Goal: Transaction & Acquisition: Purchase product/service

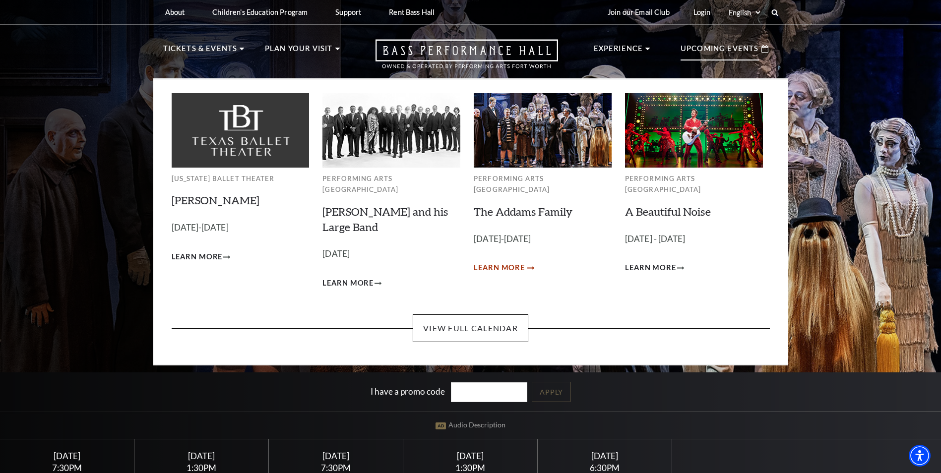
click at [489, 262] on span "Learn More" at bounding box center [499, 268] width 51 height 12
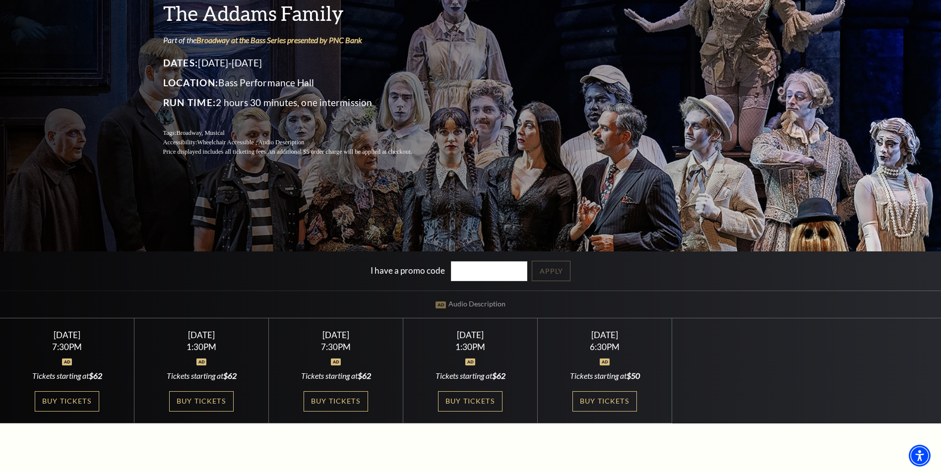
scroll to position [248, 0]
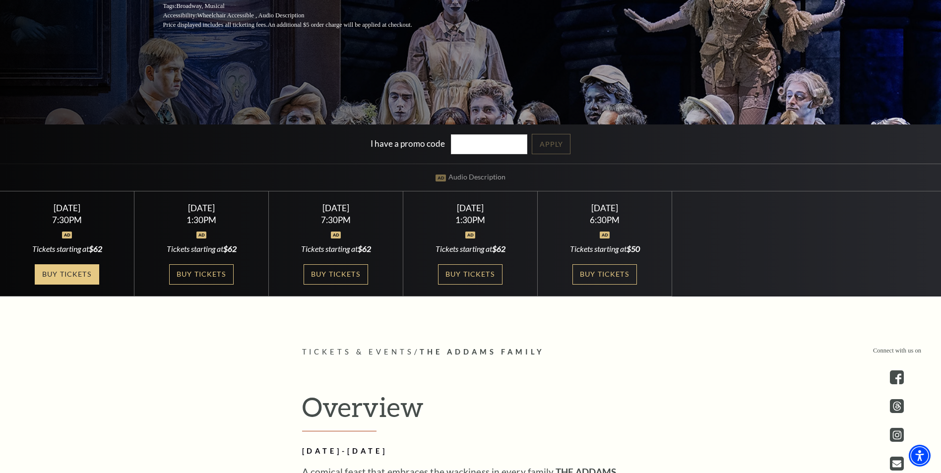
click at [64, 275] on link "Buy Tickets" at bounding box center [67, 274] width 64 height 20
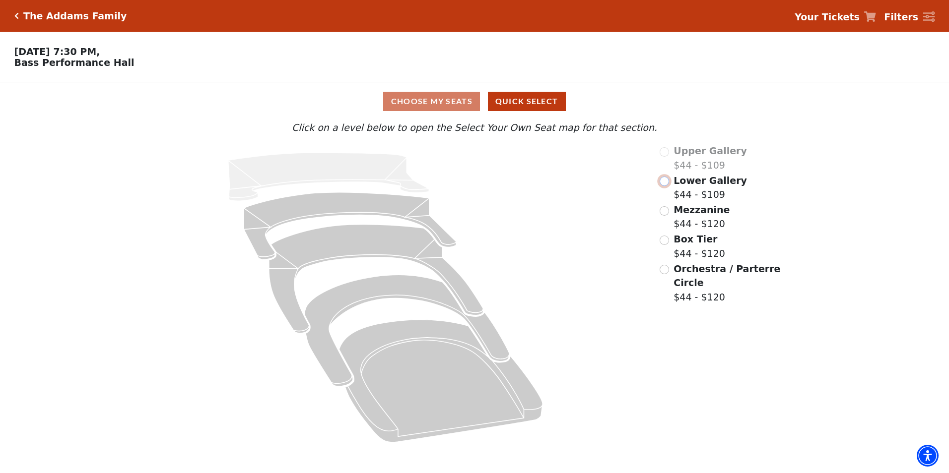
click at [664, 186] on input "Lower Gallery$44 - $109\a" at bounding box center [663, 181] width 9 height 9
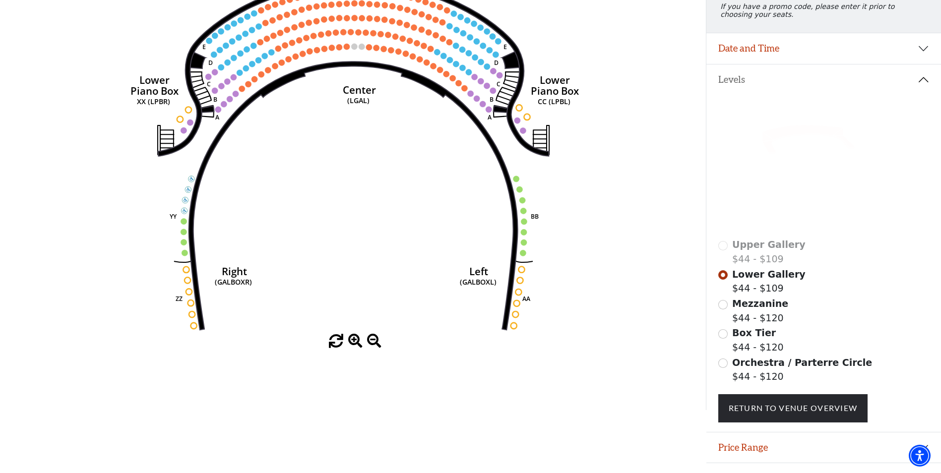
scroll to position [96, 0]
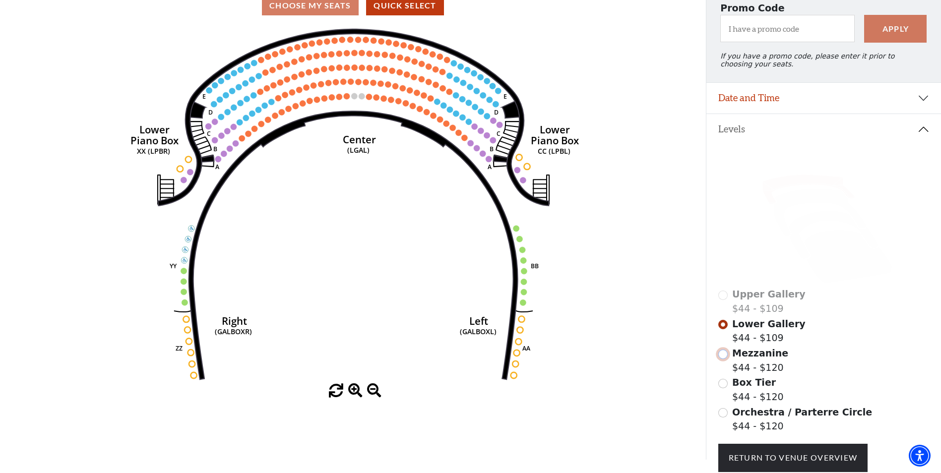
click at [725, 359] on input "Mezzanine$44 - $120\a" at bounding box center [722, 354] width 9 height 9
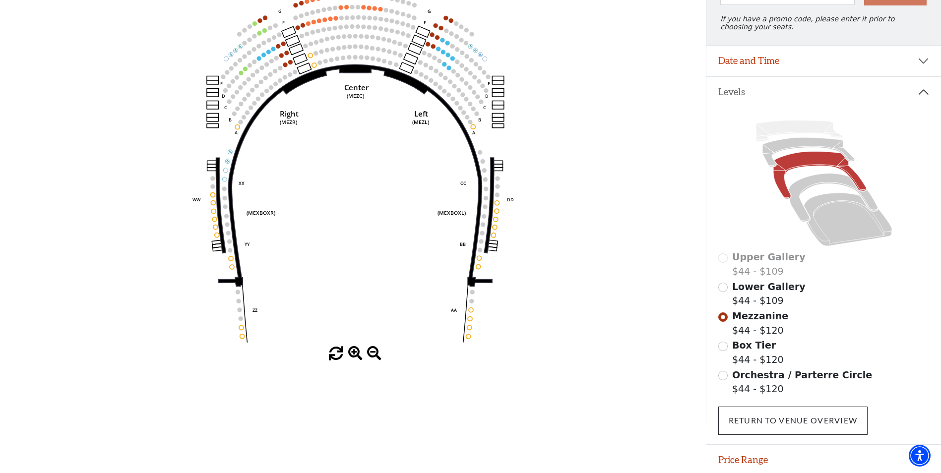
scroll to position [173, 0]
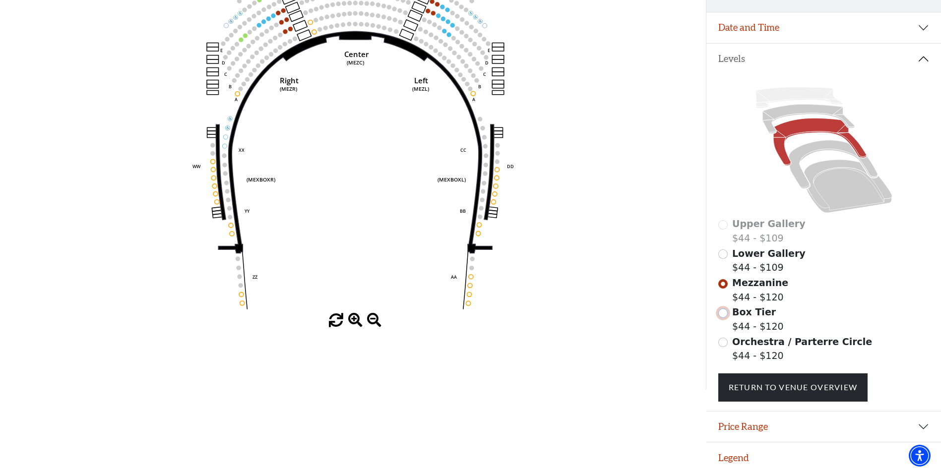
click at [723, 313] on input "Box Tier$44 - $120\a" at bounding box center [722, 313] width 9 height 9
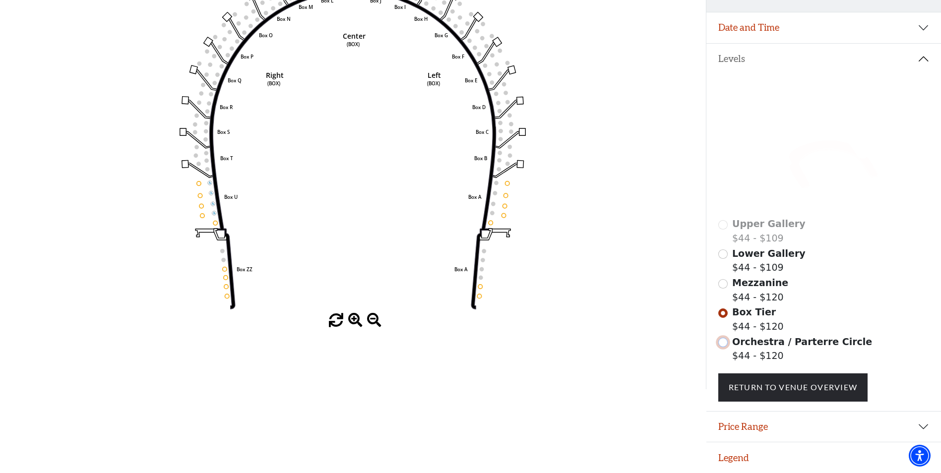
click at [723, 342] on input "Orchestra / Parterre Circle$44 - $120\a" at bounding box center [722, 342] width 9 height 9
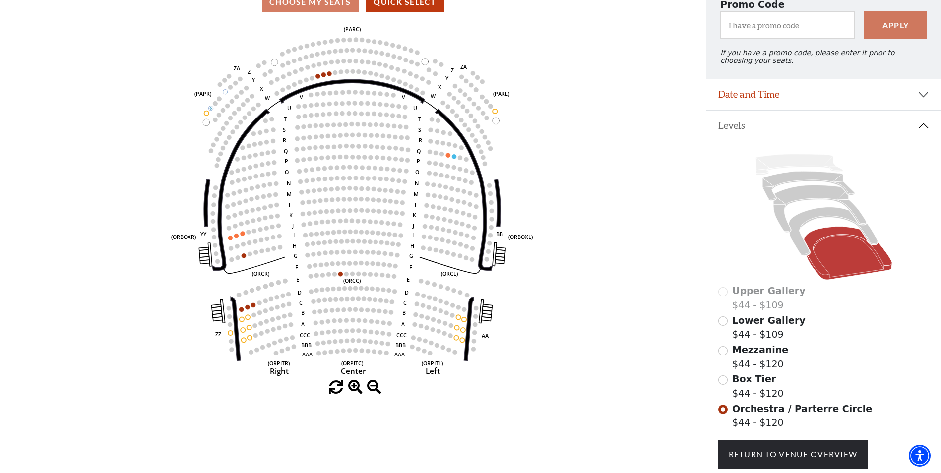
scroll to position [145, 0]
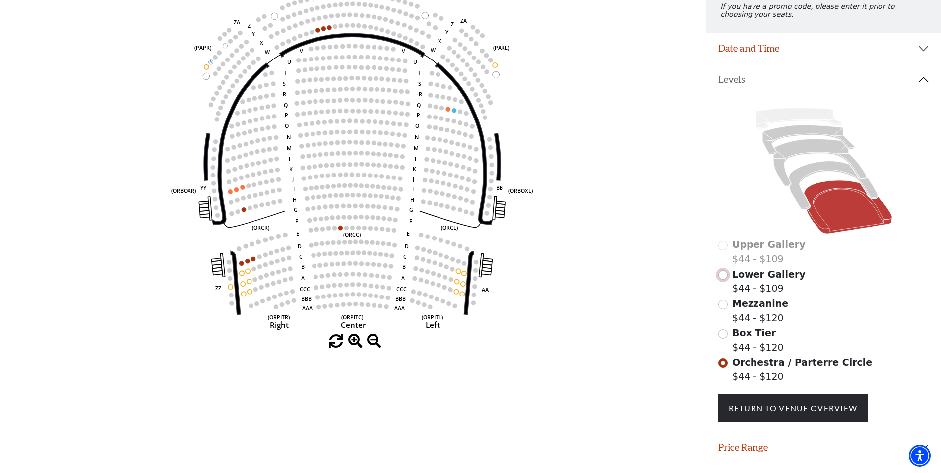
click at [722, 280] on input "Lower Gallery$44 - $109\a" at bounding box center [722, 274] width 9 height 9
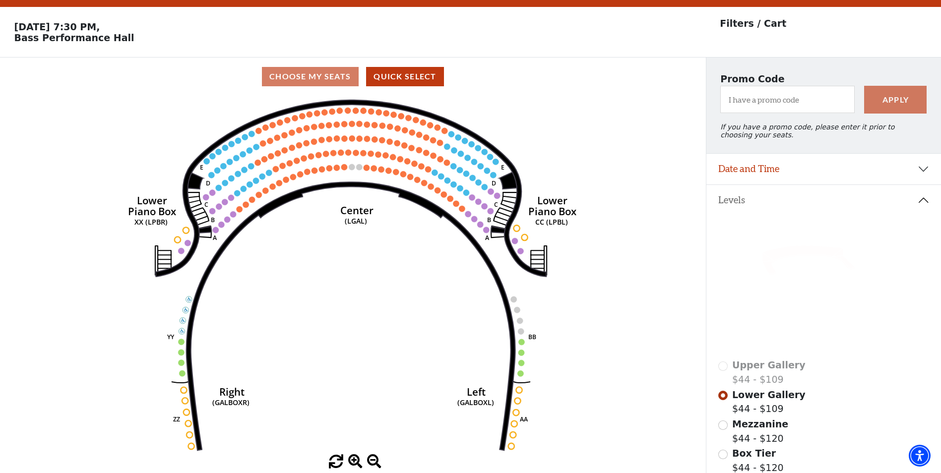
scroll to position [46, 0]
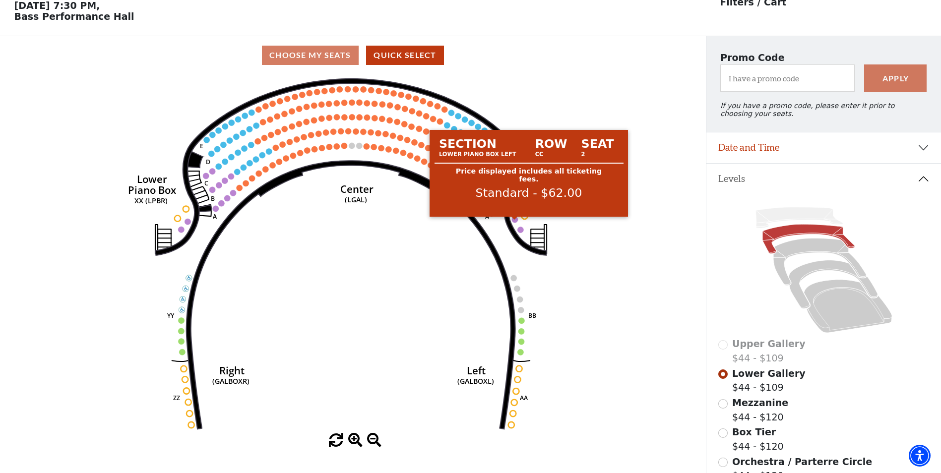
click at [513, 223] on circle at bounding box center [515, 220] width 6 height 6
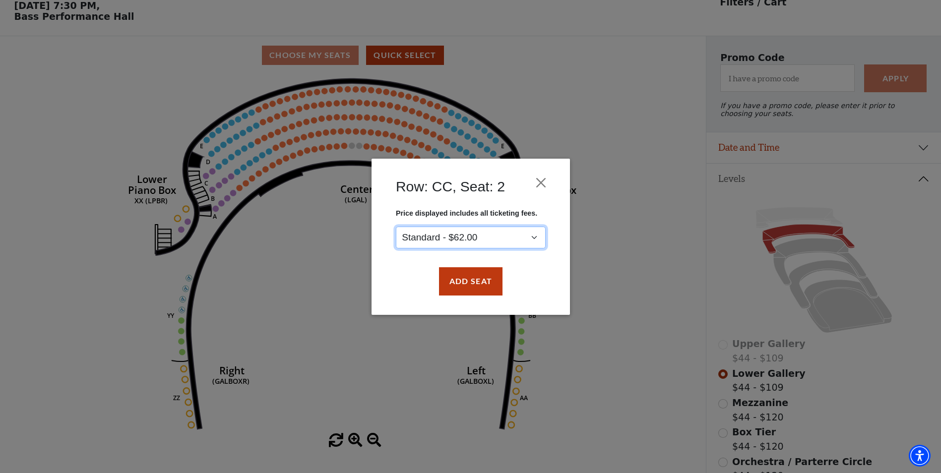
click at [534, 236] on select "Standard - $62.00" at bounding box center [471, 237] width 150 height 22
click at [396, 226] on select "Standard - $62.00" at bounding box center [471, 237] width 150 height 22
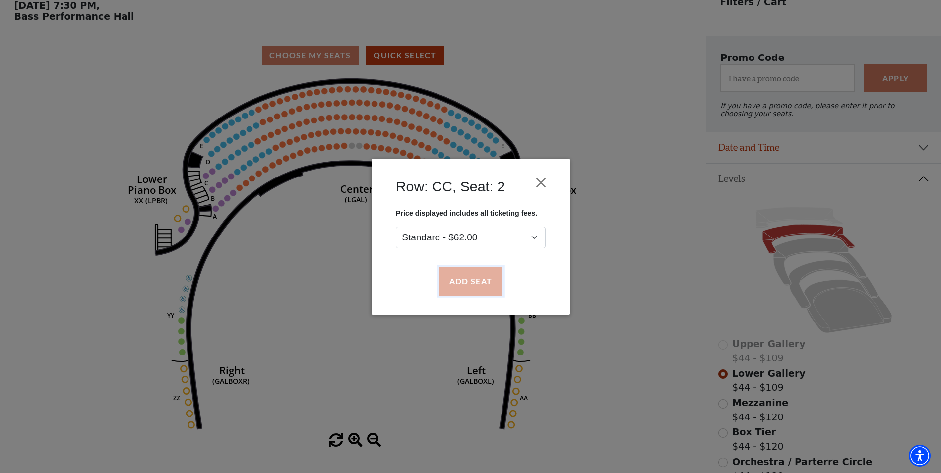
click at [468, 283] on button "Add Seat" at bounding box center [471, 281] width 64 height 28
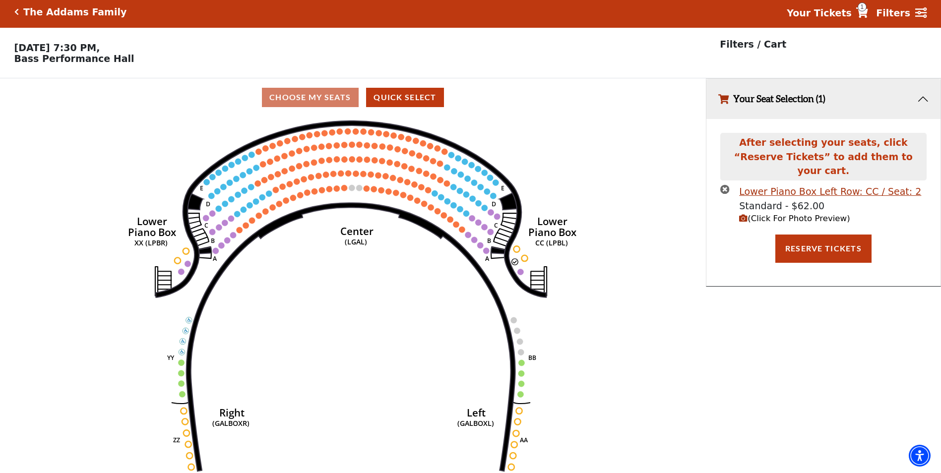
scroll to position [0, 0]
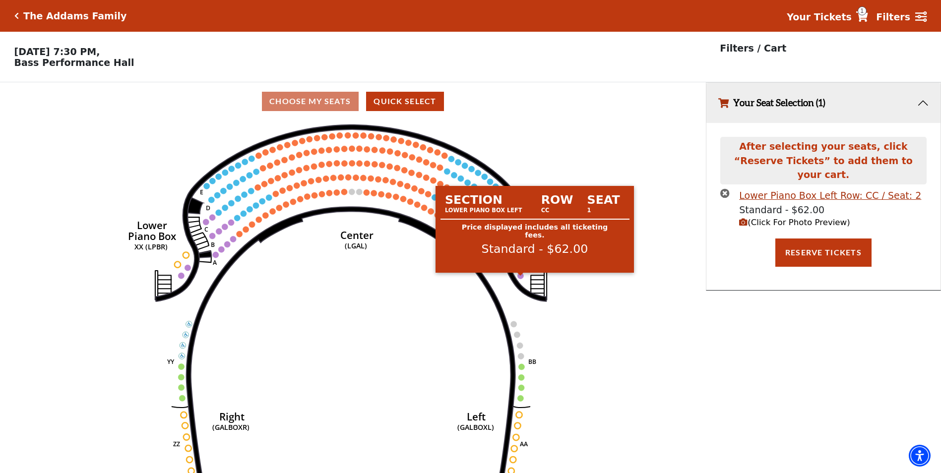
click at [519, 279] on circle at bounding box center [520, 276] width 6 height 6
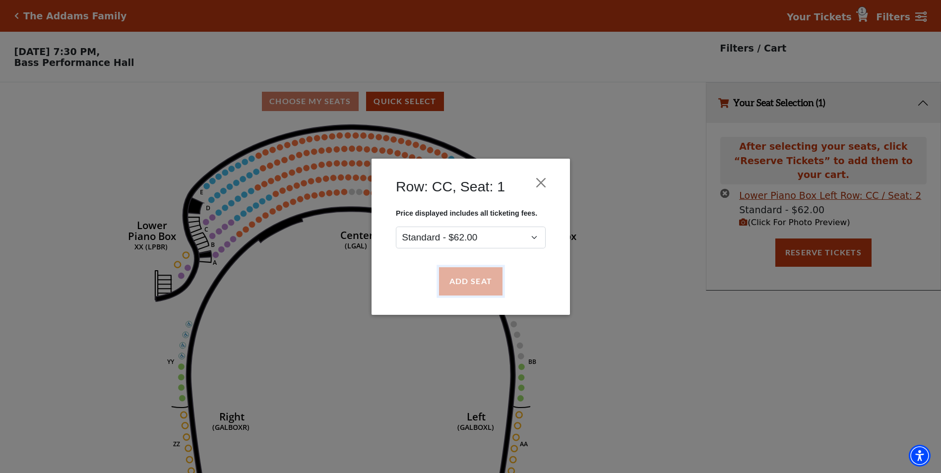
click at [462, 282] on button "Add Seat" at bounding box center [471, 281] width 64 height 28
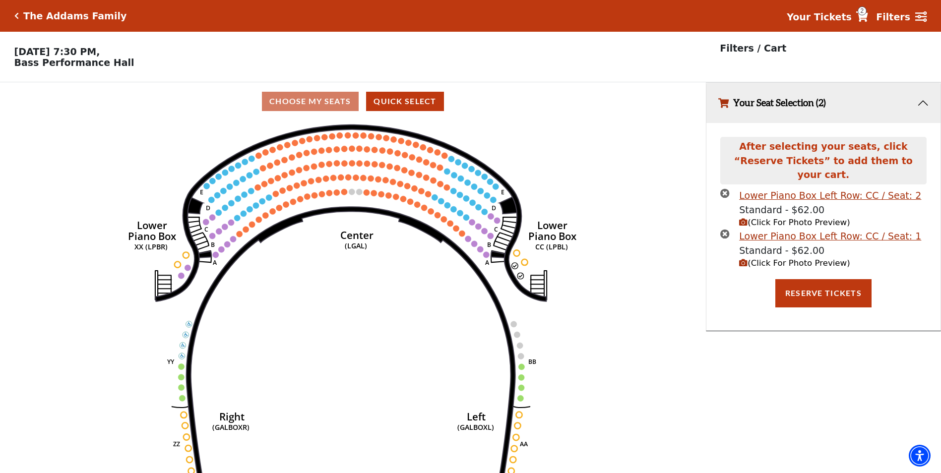
click at [789, 218] on span "(Click For Photo Preview)" at bounding box center [794, 222] width 111 height 9
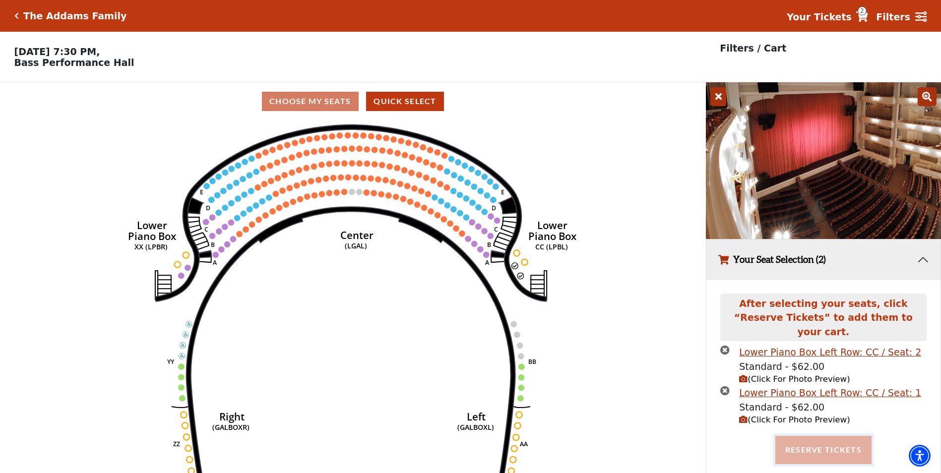
click at [814, 437] on button "Reserve Tickets" at bounding box center [823, 450] width 96 height 28
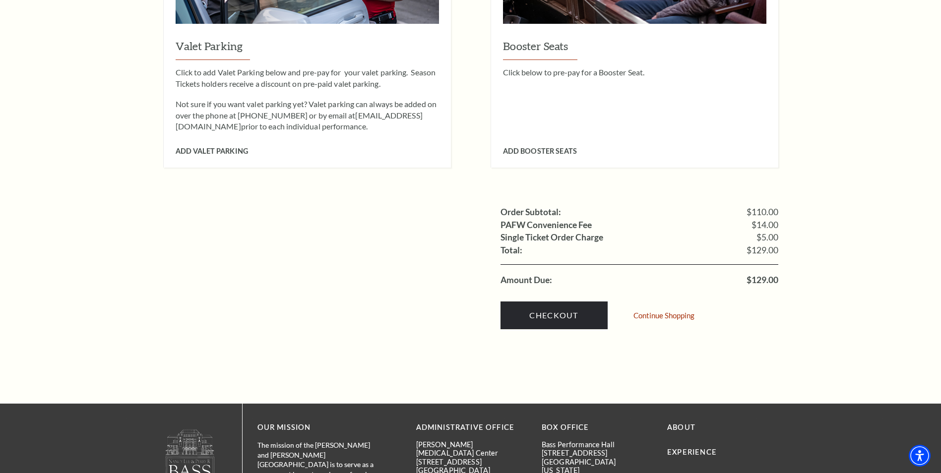
scroll to position [843, 0]
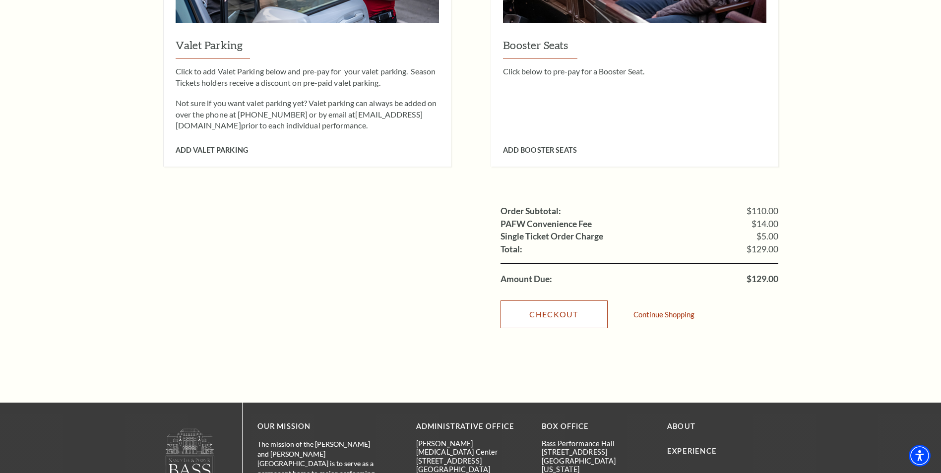
click at [554, 301] on link "Checkout" at bounding box center [554, 315] width 107 height 28
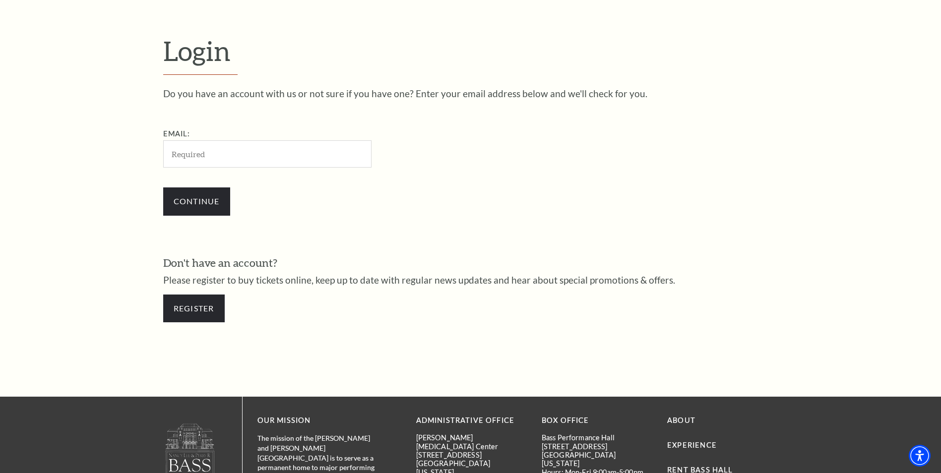
scroll to position [331, 0]
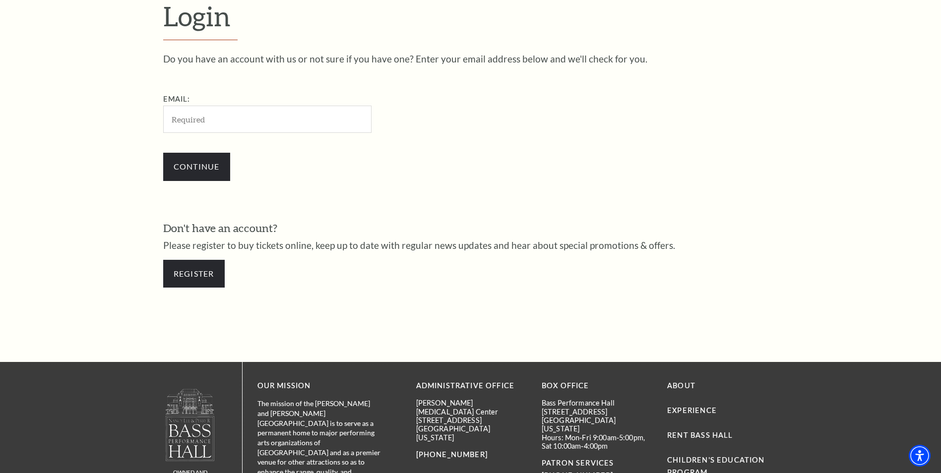
click at [192, 123] on input "Email:" at bounding box center [267, 119] width 208 height 27
type input "[EMAIL_ADDRESS][DOMAIN_NAME]"
click at [207, 169] on input "Continue" at bounding box center [196, 167] width 67 height 28
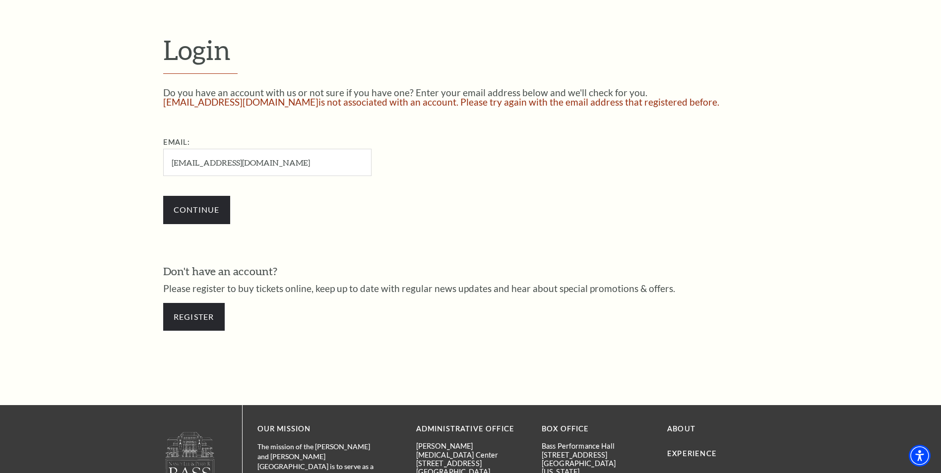
scroll to position [298, 0]
click at [198, 316] on link "Register" at bounding box center [194, 317] width 62 height 28
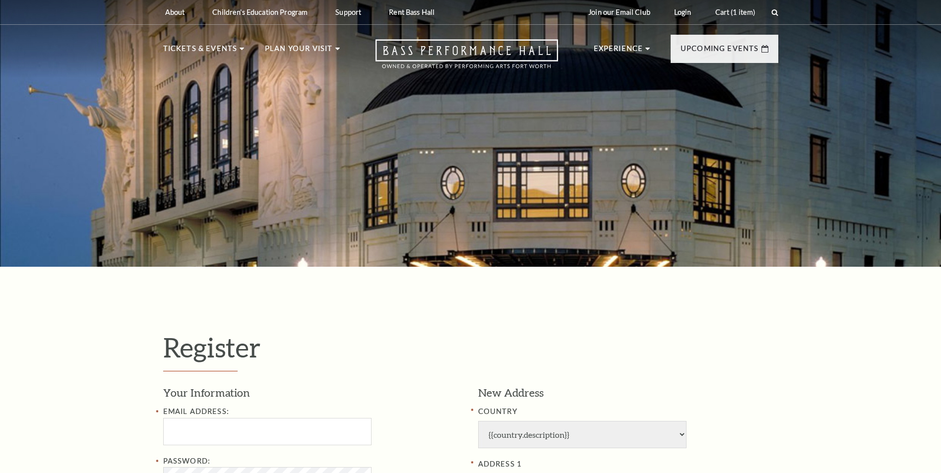
select select "1"
select select "TX"
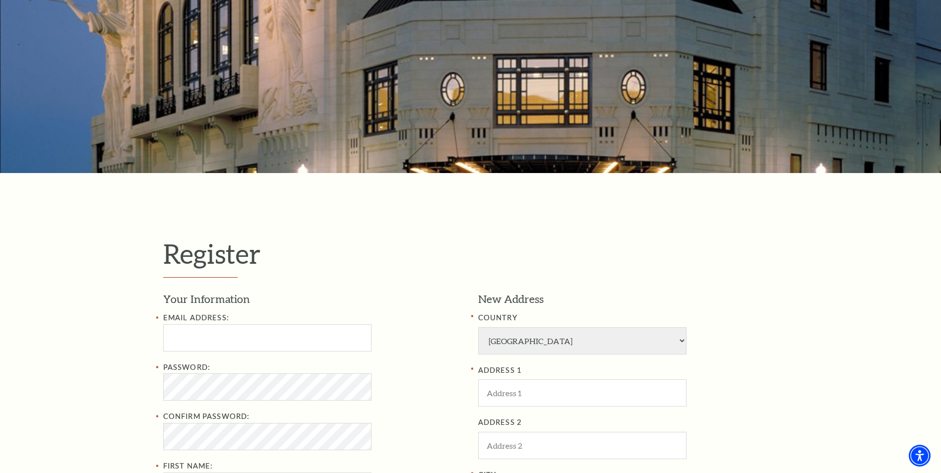
scroll to position [198, 0]
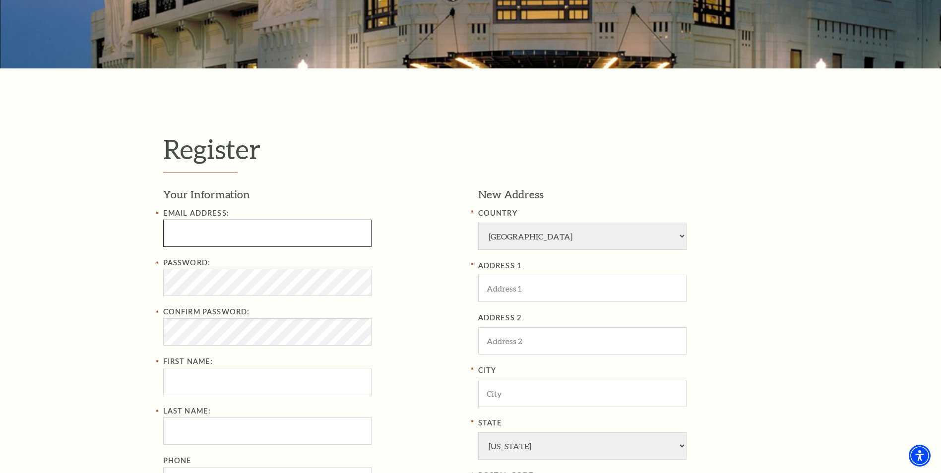
click at [215, 235] on input "Email Address:" at bounding box center [267, 233] width 208 height 27
type input "[EMAIL_ADDRESS][DOMAIN_NAME]"
type input "Troy"
type input "Berry"
type input "9407351095"
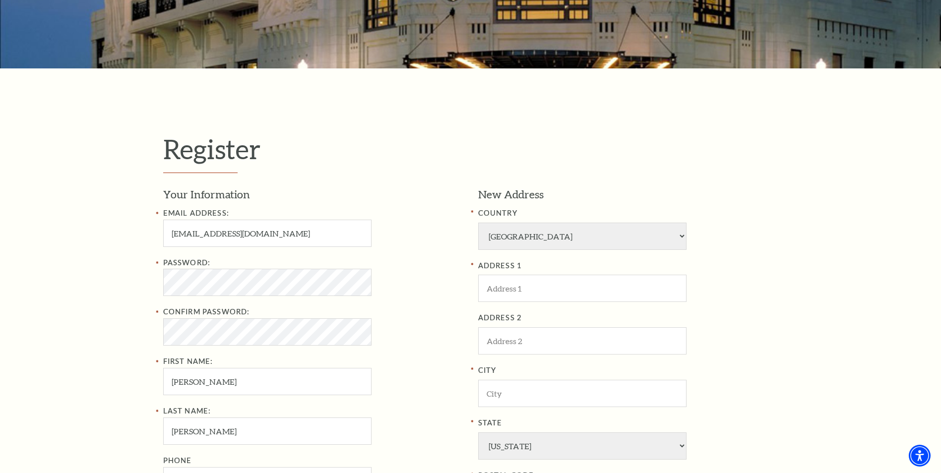
type input "3505 Camino Real Trail, Denton, TX 76208, USA"
type input "DENTON,TX"
type input "76208"
type input "940-735-1095"
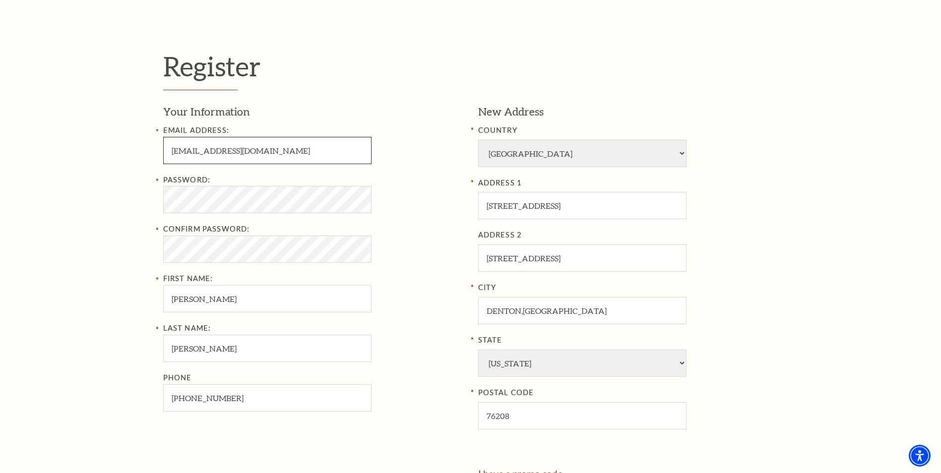
scroll to position [298, 0]
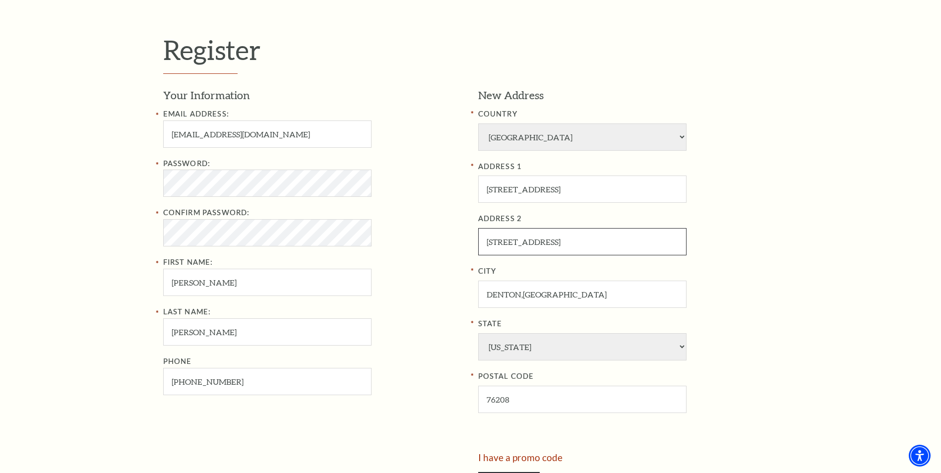
drag, startPoint x: 672, startPoint y: 243, endPoint x: 428, endPoint y: 246, distance: 244.1
click at [434, 246] on div "Your Information Email Address: troyberry0116@gmail.com Password: Confirm Passw…" at bounding box center [470, 270] width 615 height 365
drag, startPoint x: 661, startPoint y: 189, endPoint x: 574, endPoint y: 189, distance: 87.3
click at [574, 189] on input "3505 Camino Real Trail, Denton, TX 76208, USA" at bounding box center [582, 189] width 208 height 27
click at [754, 224] on label "ADDRESS 2" at bounding box center [628, 219] width 300 height 12
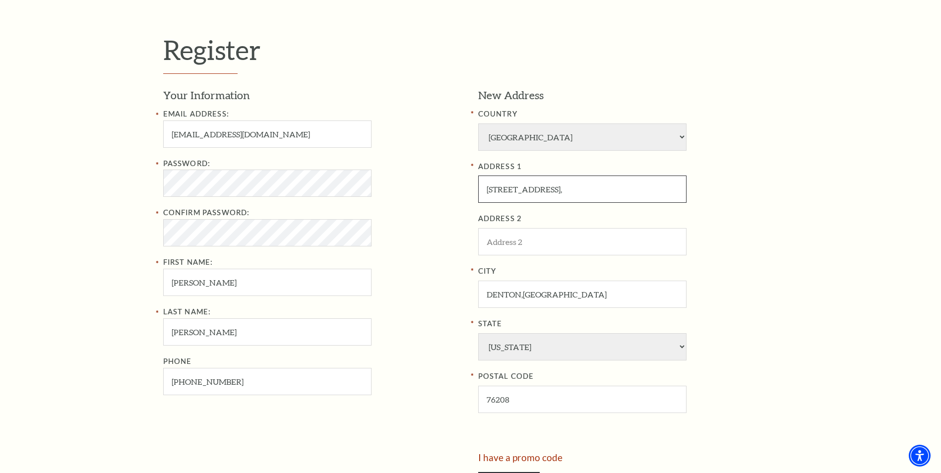
drag, startPoint x: 574, startPoint y: 191, endPoint x: 583, endPoint y: 192, distance: 9.6
click at [574, 191] on input "3505 Camino Real Trail," at bounding box center [582, 189] width 208 height 27
type input "3505 Camino Real Trail"
click at [770, 256] on div "ADDRESS 1 3505 Camino Real Trail ADDRESS 2 City DENTON,TX State Alabama Alaska …" at bounding box center [628, 287] width 300 height 253
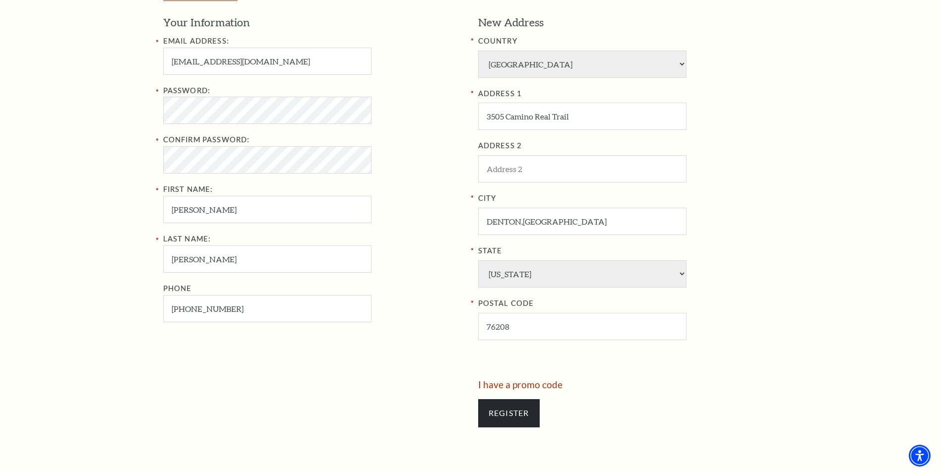
scroll to position [347, 0]
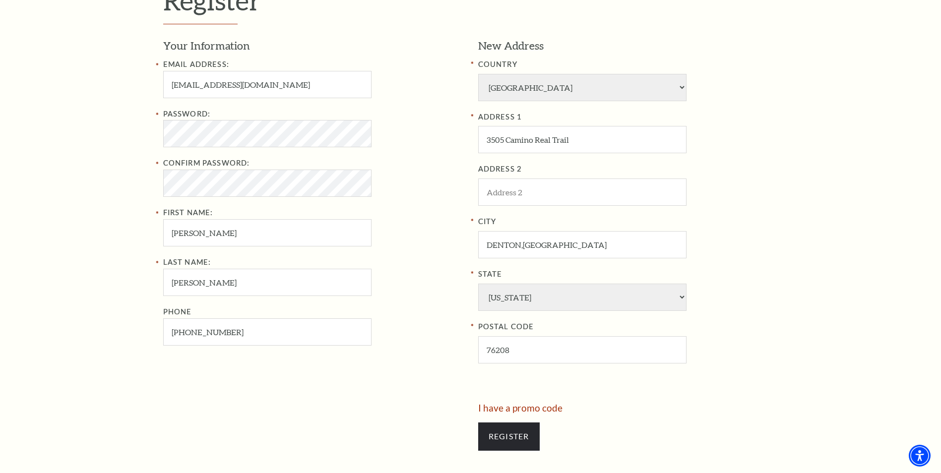
click at [400, 251] on div "Email Address: troyberry0116@gmail.com Password: Confirm Password: First Name: …" at bounding box center [313, 203] width 300 height 288
click at [514, 438] on input "Register" at bounding box center [509, 437] width 62 height 28
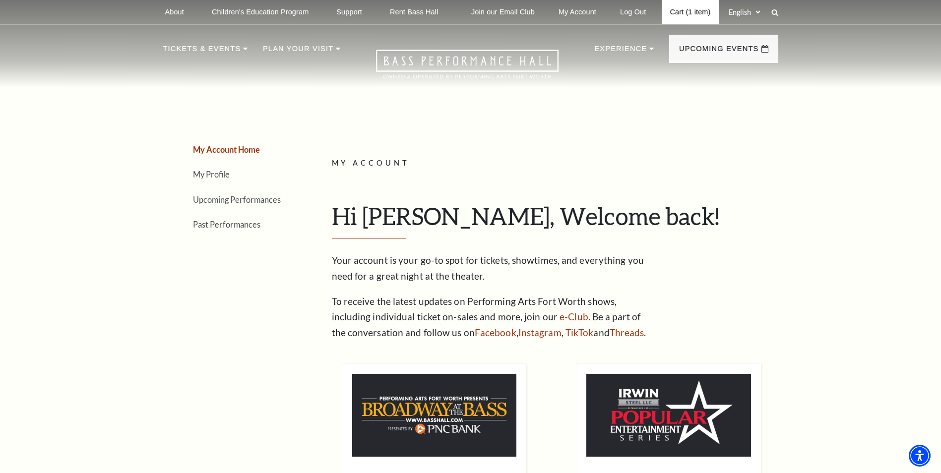
click at [678, 8] on link "Cart (1 item)" at bounding box center [690, 12] width 57 height 24
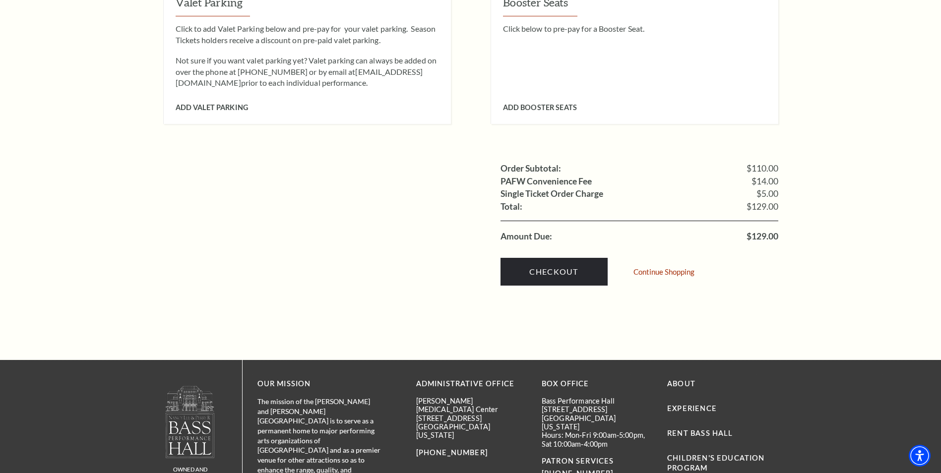
scroll to position [893, 0]
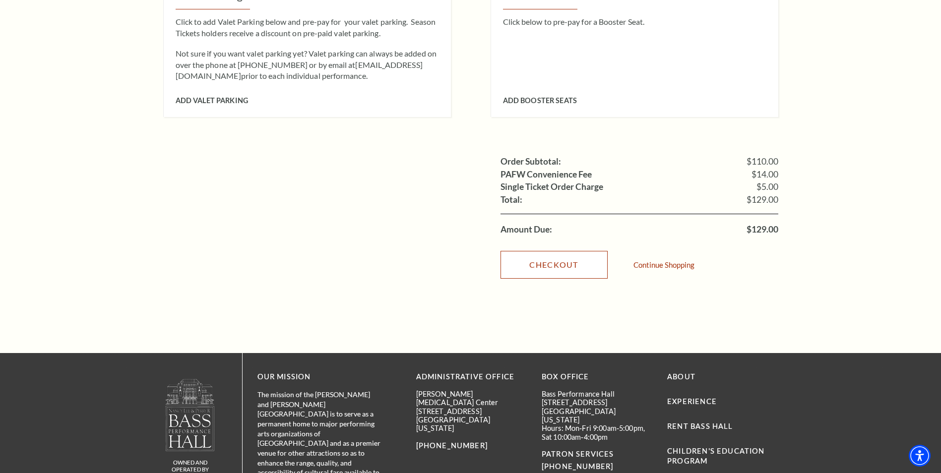
click at [563, 251] on link "Checkout" at bounding box center [554, 265] width 107 height 28
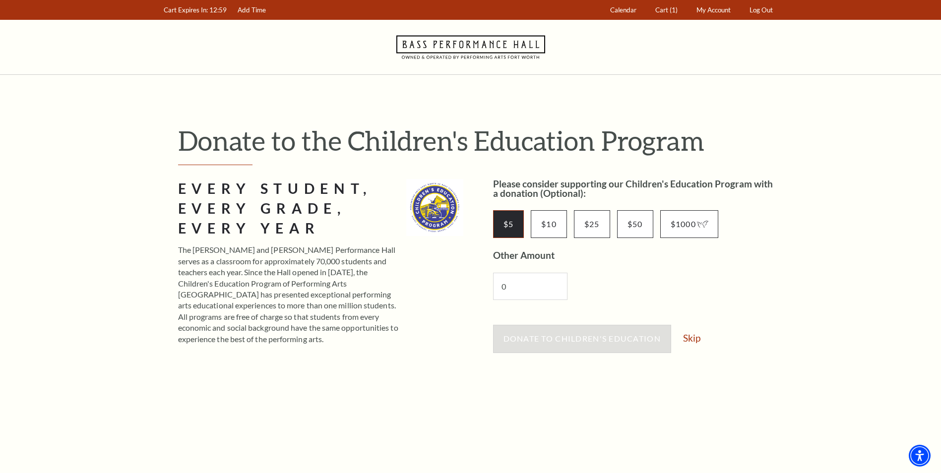
click at [506, 222] on input "$5" at bounding box center [508, 224] width 31 height 28
click at [588, 341] on span "Donate to Children's Education" at bounding box center [582, 338] width 157 height 9
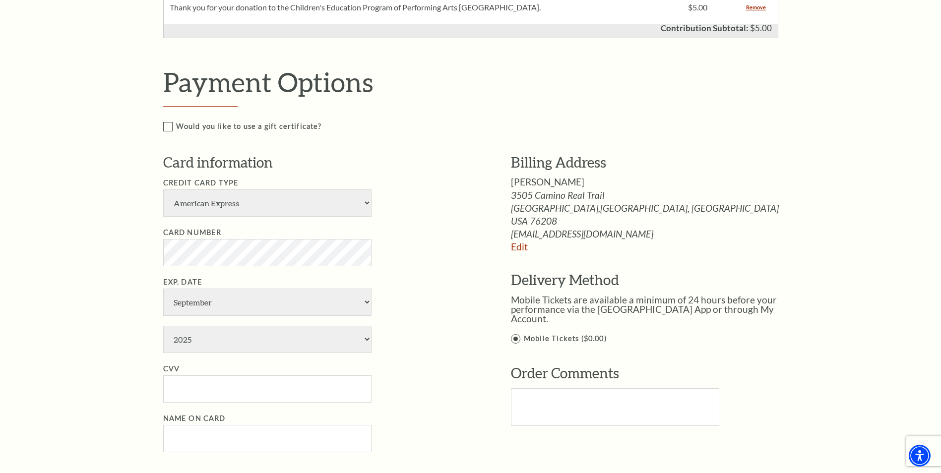
scroll to position [546, 0]
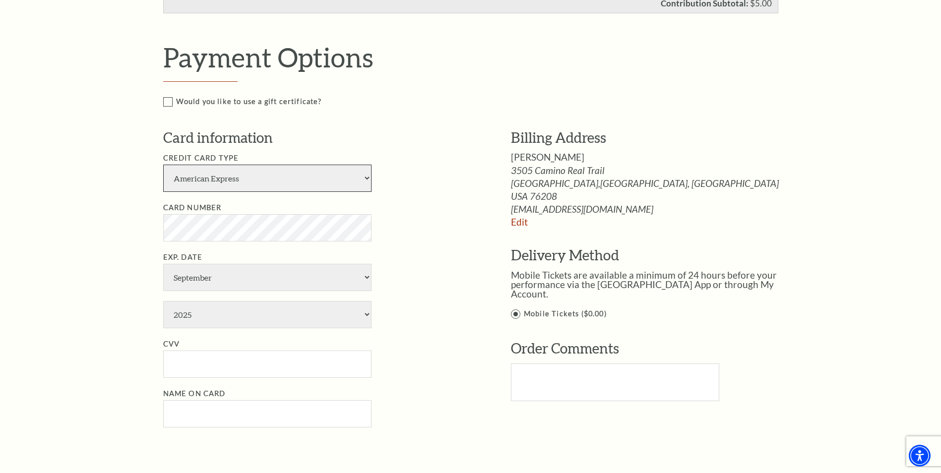
click at [365, 178] on select "American Express Visa Master Card Discover" at bounding box center [267, 178] width 208 height 27
select select "24"
click at [163, 165] on select "American Express Visa Master Card Discover" at bounding box center [267, 178] width 208 height 27
select select "4"
select select "2028"
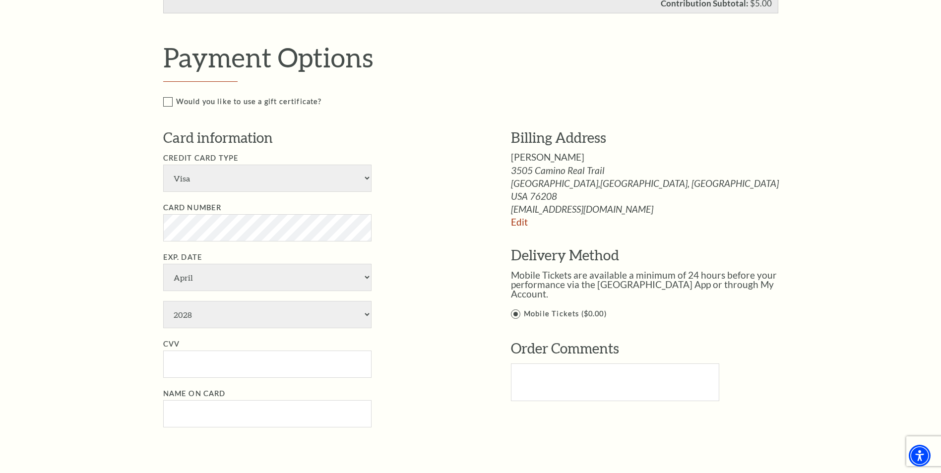
type input "487"
type input "[PERSON_NAME]"
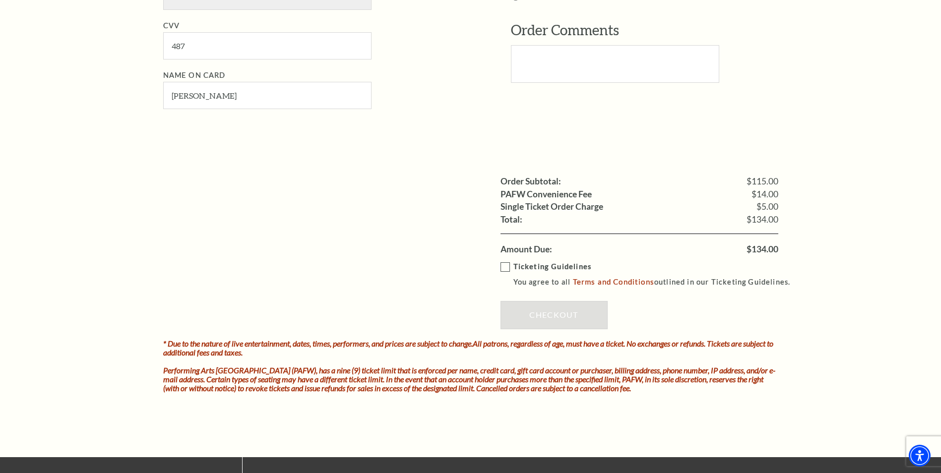
scroll to position [893, 0]
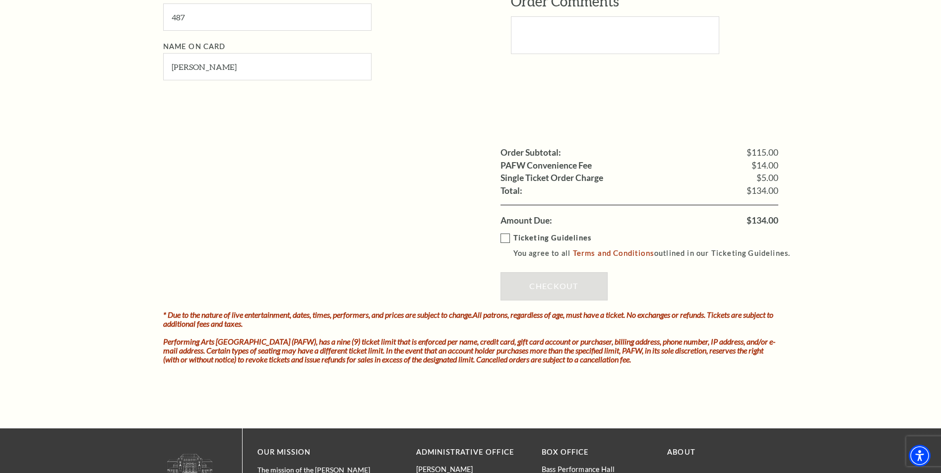
click at [506, 240] on label "Ticketing Guidelines You agree to all Terms and Conditions outlined in our Tick…" at bounding box center [650, 245] width 299 height 27
click at [0, 0] on input "Ticketing Guidelines You agree to all Terms and Conditions outlined in our Tick…" at bounding box center [0, 0] width 0 height 0
click at [556, 288] on link "Checkout" at bounding box center [554, 286] width 107 height 28
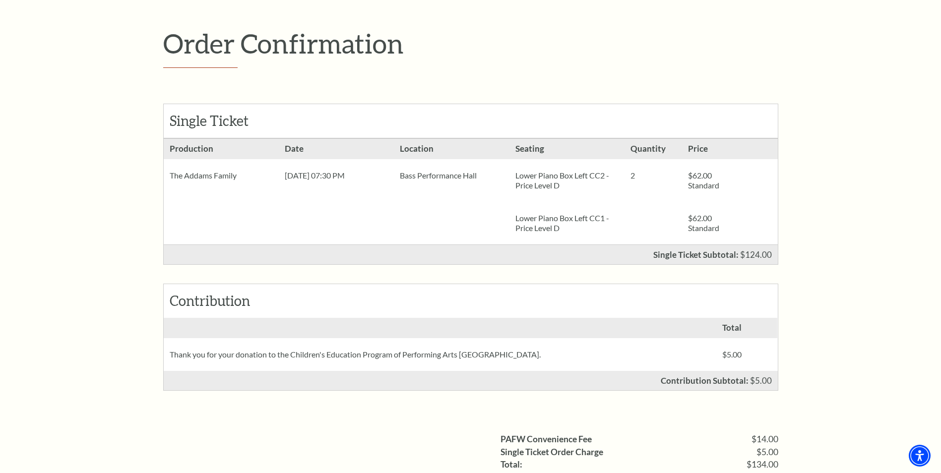
scroll to position [248, 0]
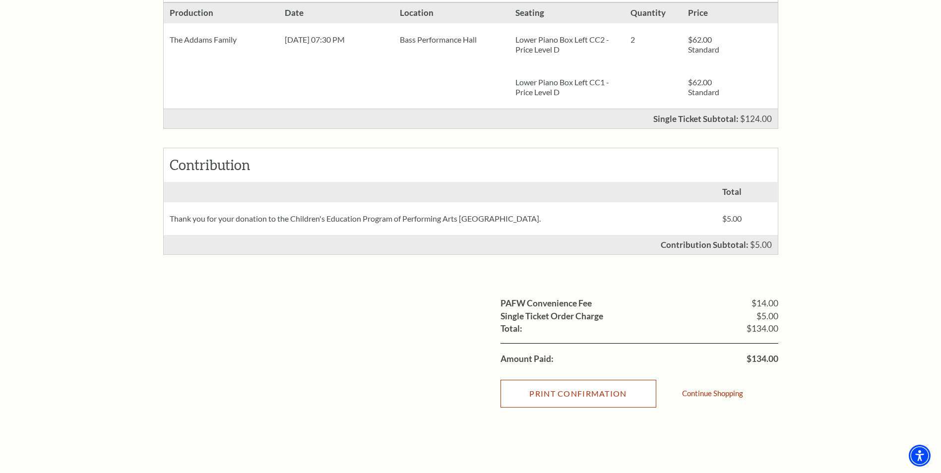
click at [569, 398] on input "Print Confirmation" at bounding box center [579, 394] width 156 height 28
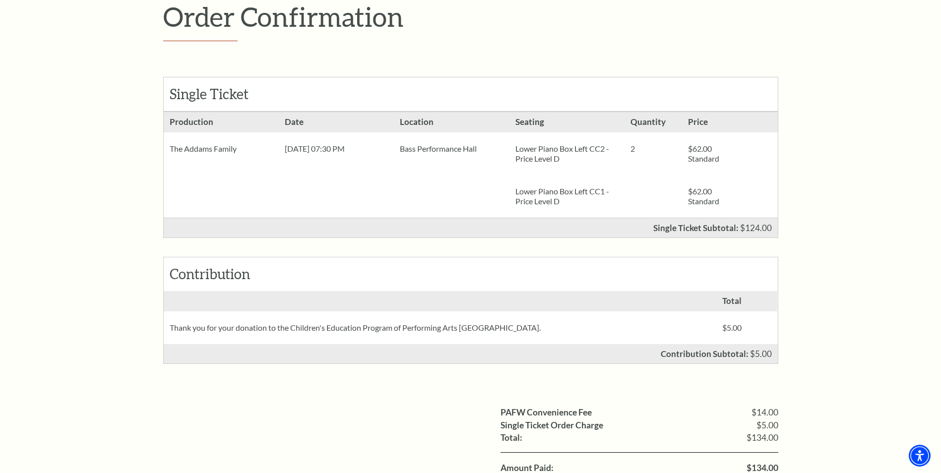
scroll to position [0, 0]
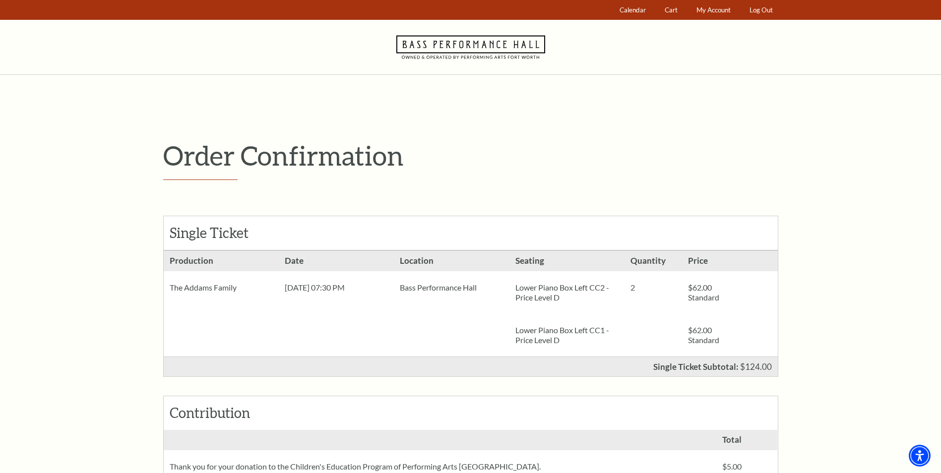
click at [477, 51] on icon "Navigate to Bass Performance Hall homepage" at bounding box center [470, 47] width 149 height 55
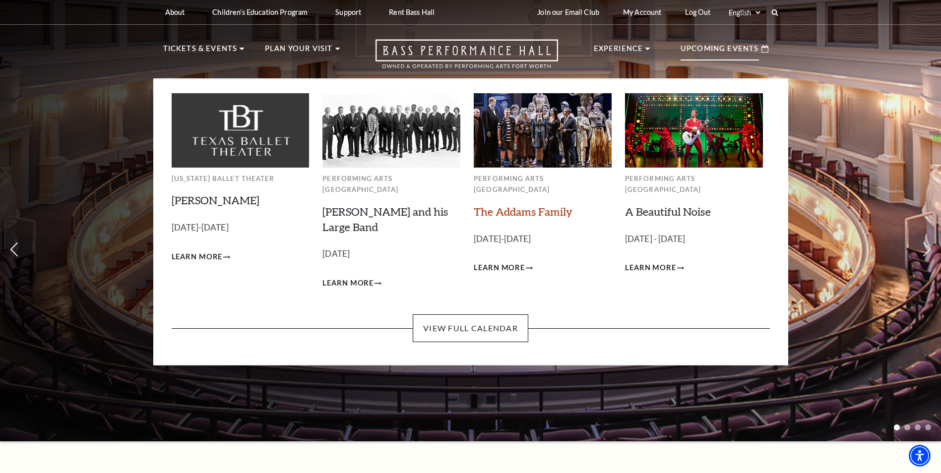
click at [523, 205] on link "The Addams Family" at bounding box center [523, 211] width 99 height 13
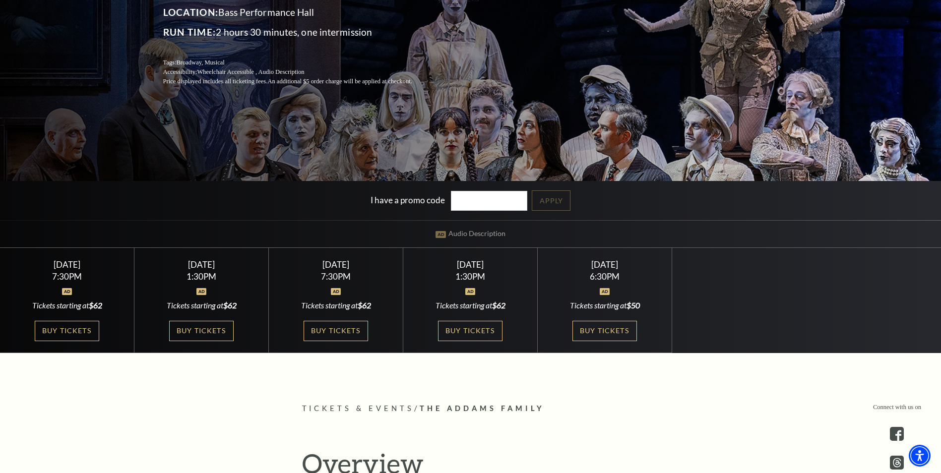
scroll to position [198, 0]
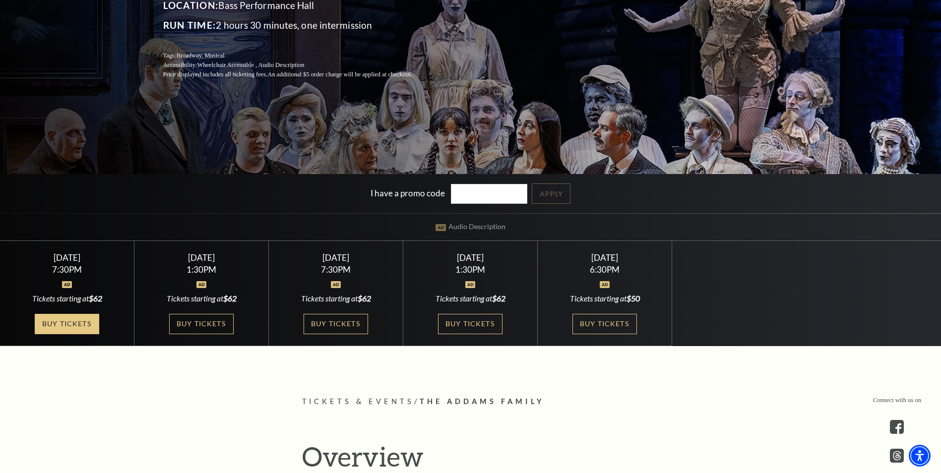
click at [78, 326] on link "Buy Tickets" at bounding box center [67, 324] width 64 height 20
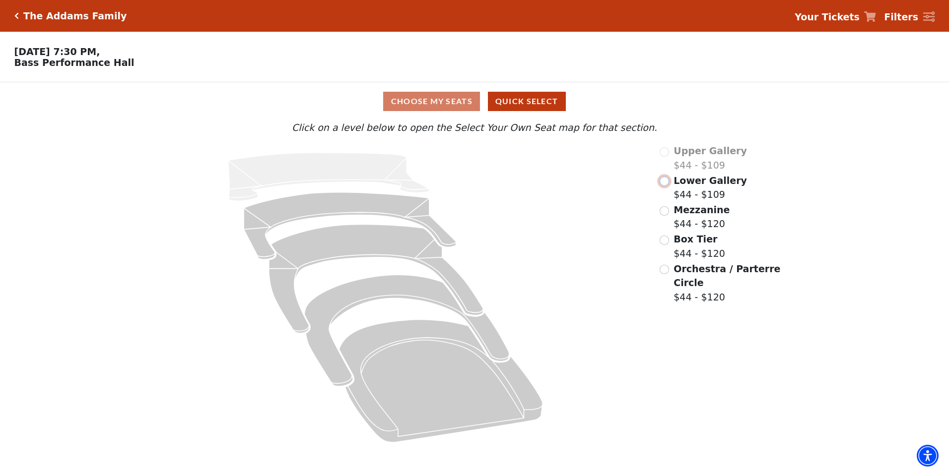
click at [667, 183] on input "Lower Gallery$44 - $109\a" at bounding box center [663, 181] width 9 height 9
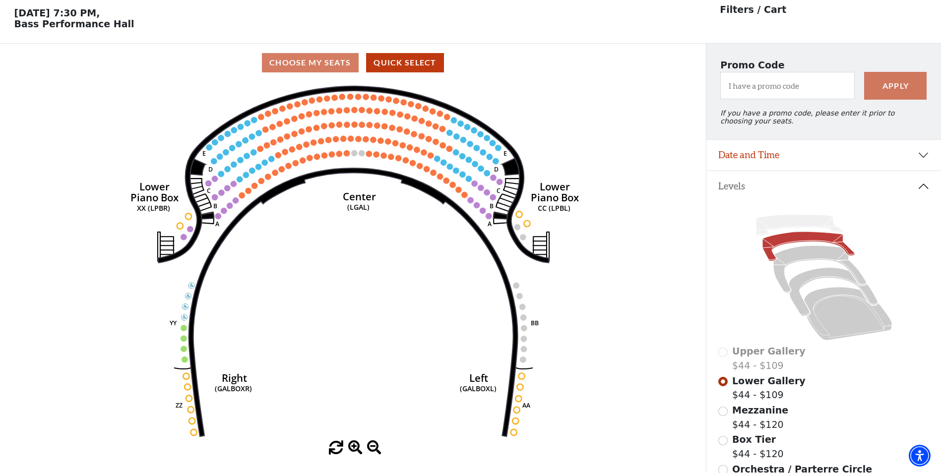
scroll to position [46, 0]
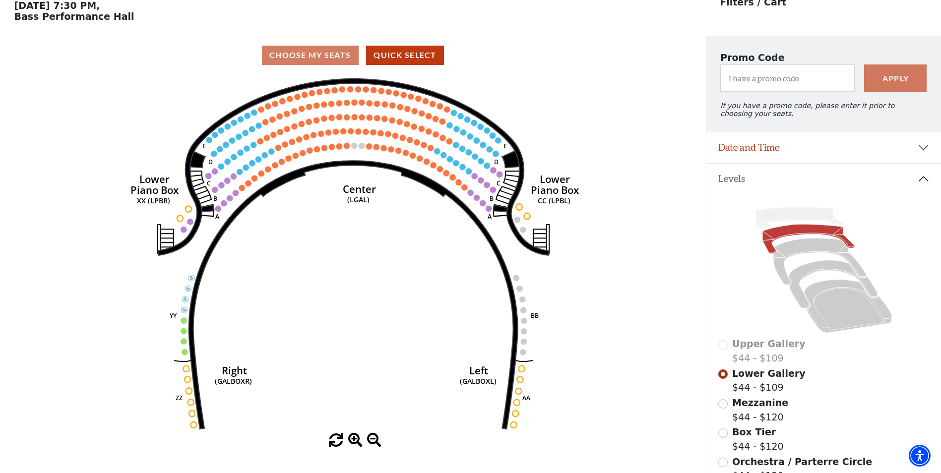
click at [618, 69] on div "Choose My Seats Quick Select" at bounding box center [353, 55] width 706 height 38
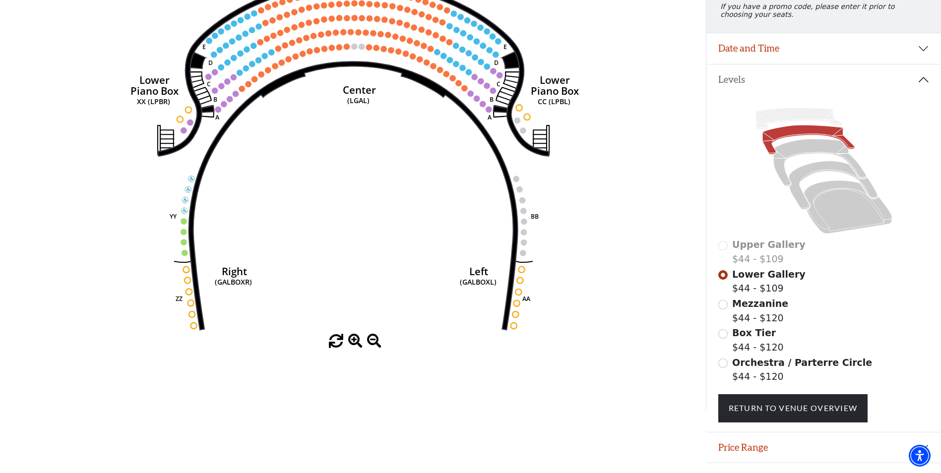
scroll to position [173, 0]
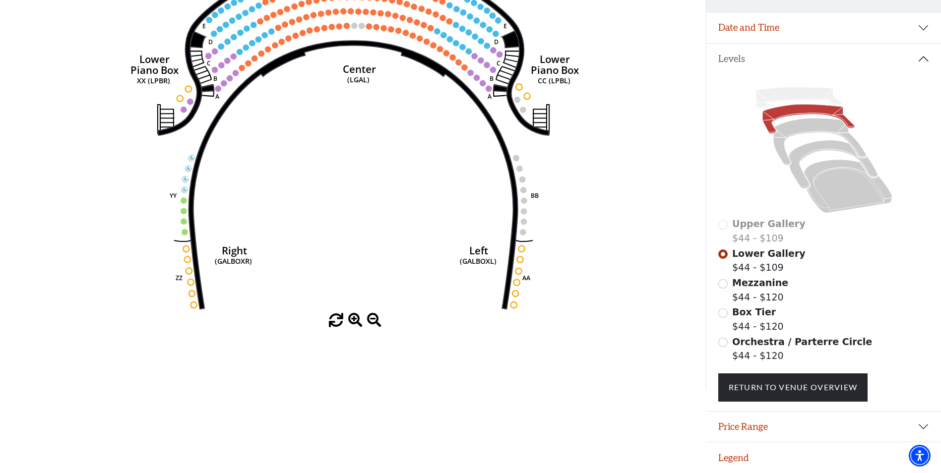
click at [186, 107] on circle at bounding box center [184, 110] width 6 height 6
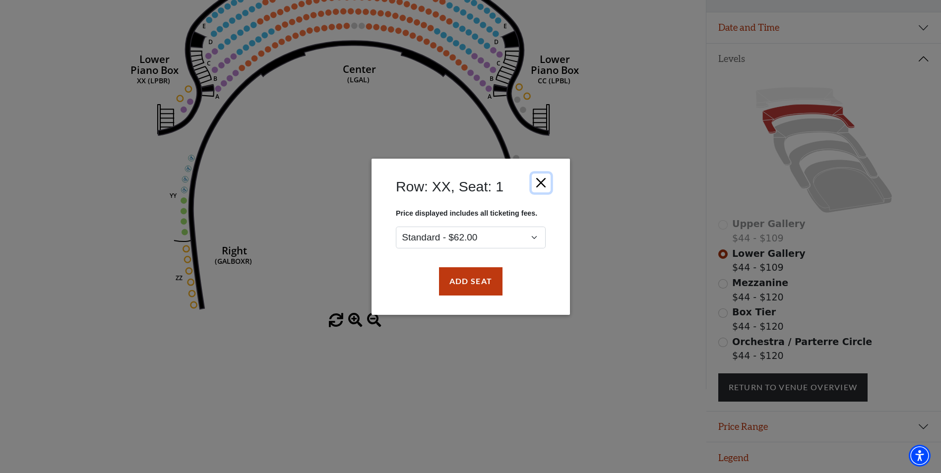
click at [536, 184] on button "Close" at bounding box center [540, 182] width 19 height 19
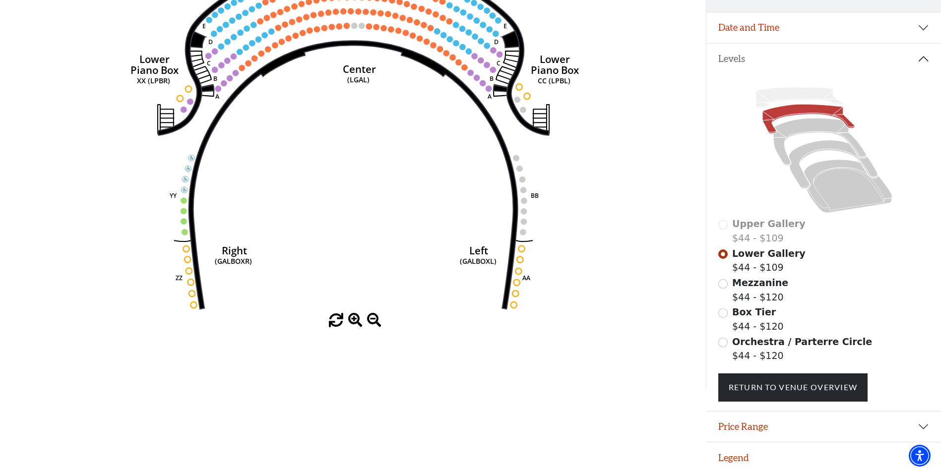
click at [515, 97] on circle at bounding box center [517, 100] width 6 height 6
click at [524, 109] on circle at bounding box center [523, 110] width 6 height 6
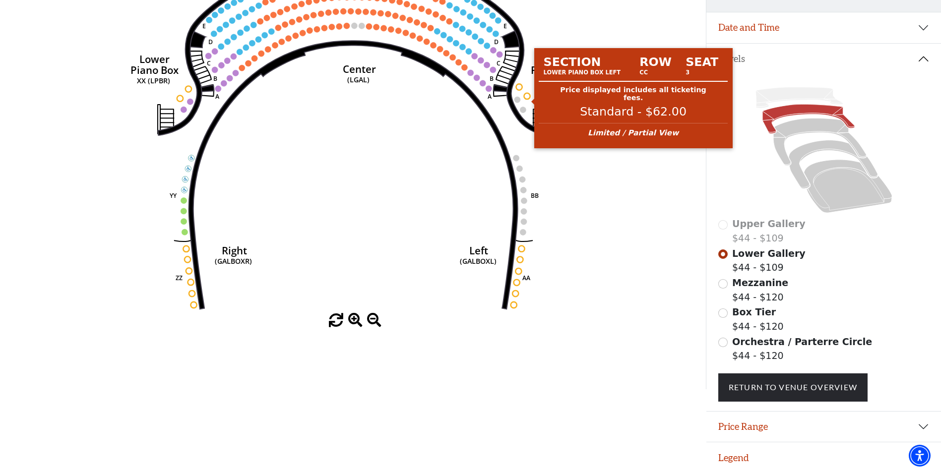
click at [527, 93] on circle at bounding box center [527, 96] width 6 height 6
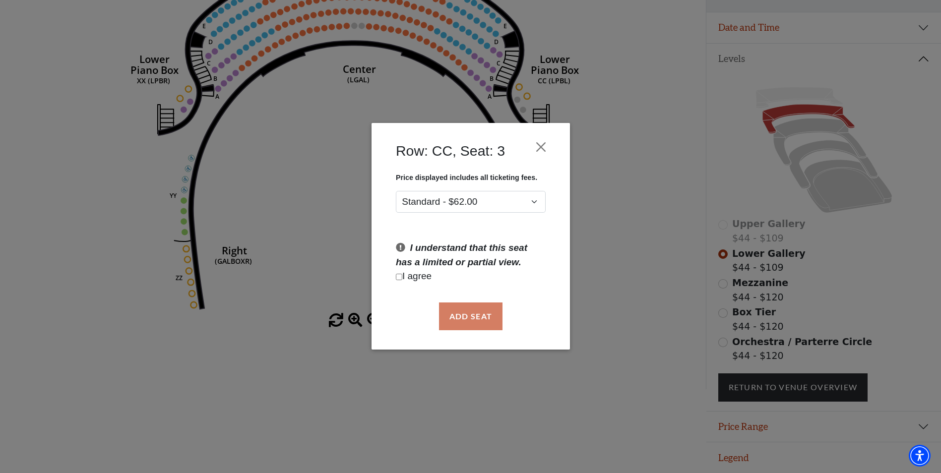
click at [398, 276] on input "Checkbox field" at bounding box center [399, 277] width 6 height 6
checkbox input "true"
click at [468, 315] on button "Add Seat" at bounding box center [471, 317] width 64 height 28
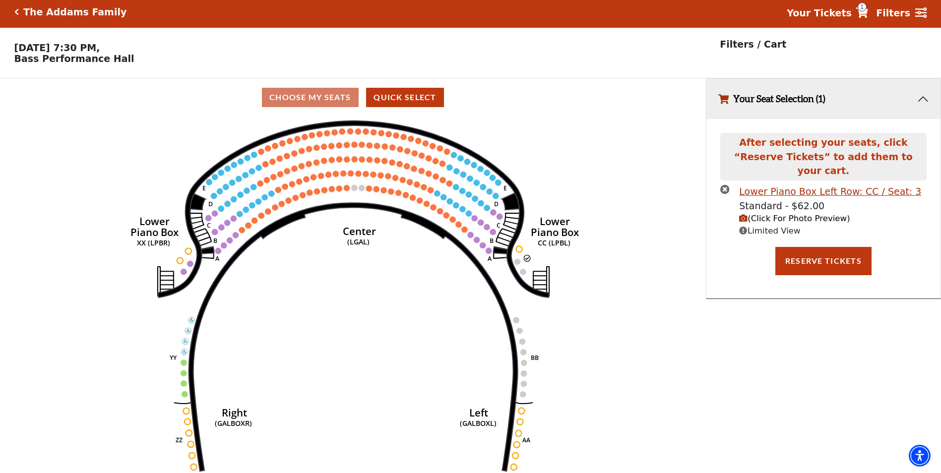
scroll to position [0, 0]
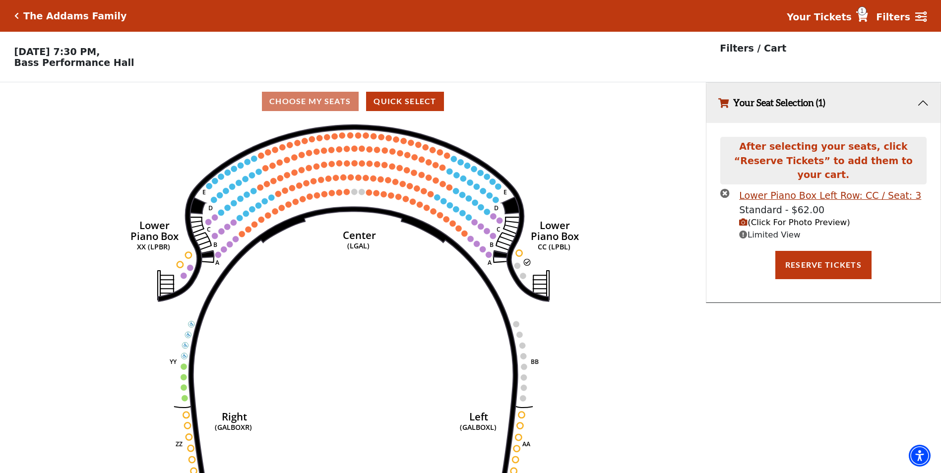
click at [767, 218] on span "(Click For Photo Preview)" at bounding box center [794, 222] width 111 height 9
